Goal: Transaction & Acquisition: Subscribe to service/newsletter

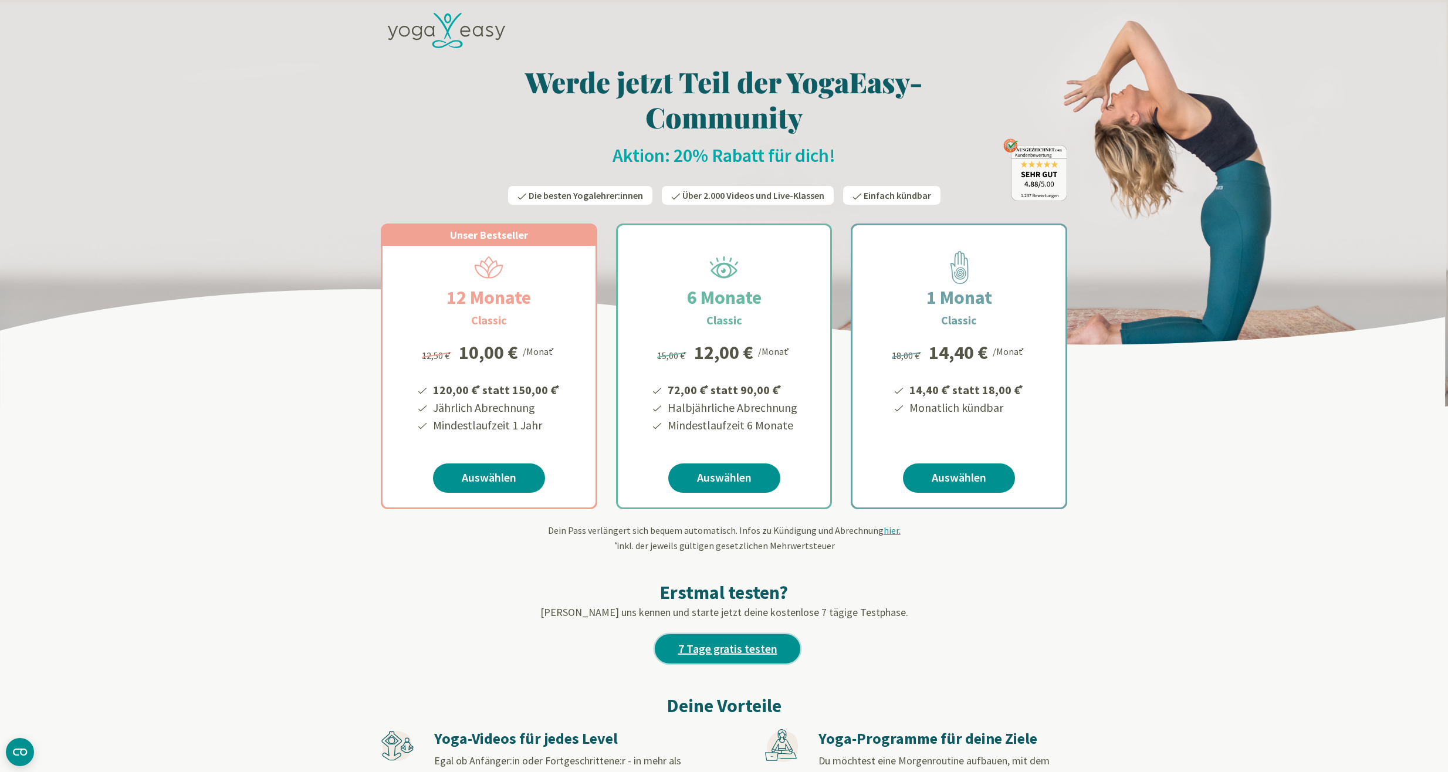
click at [720, 643] on link "7 Tage gratis testen" at bounding box center [728, 648] width 146 height 29
click at [464, 33] on icon at bounding box center [446, 31] width 117 height 36
